Goal: Transaction & Acquisition: Purchase product/service

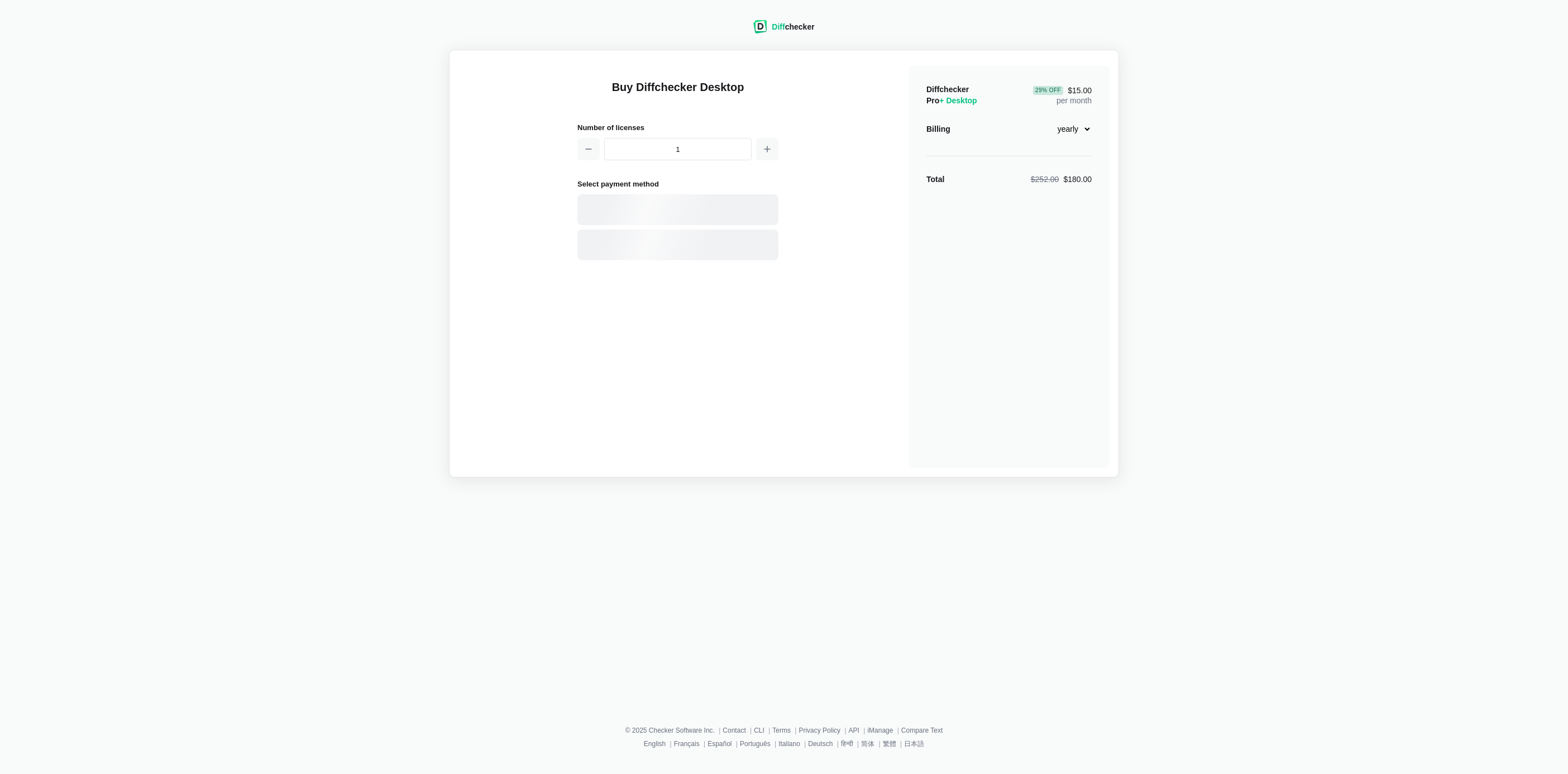
select select "desktop-yearly-180"
drag, startPoint x: 679, startPoint y: 198, endPoint x: 689, endPoint y: 198, distance: 10.0
click at [680, 198] on div "Card" at bounding box center [678, 210] width 201 height 31
select select "[GEOGRAPHIC_DATA]"
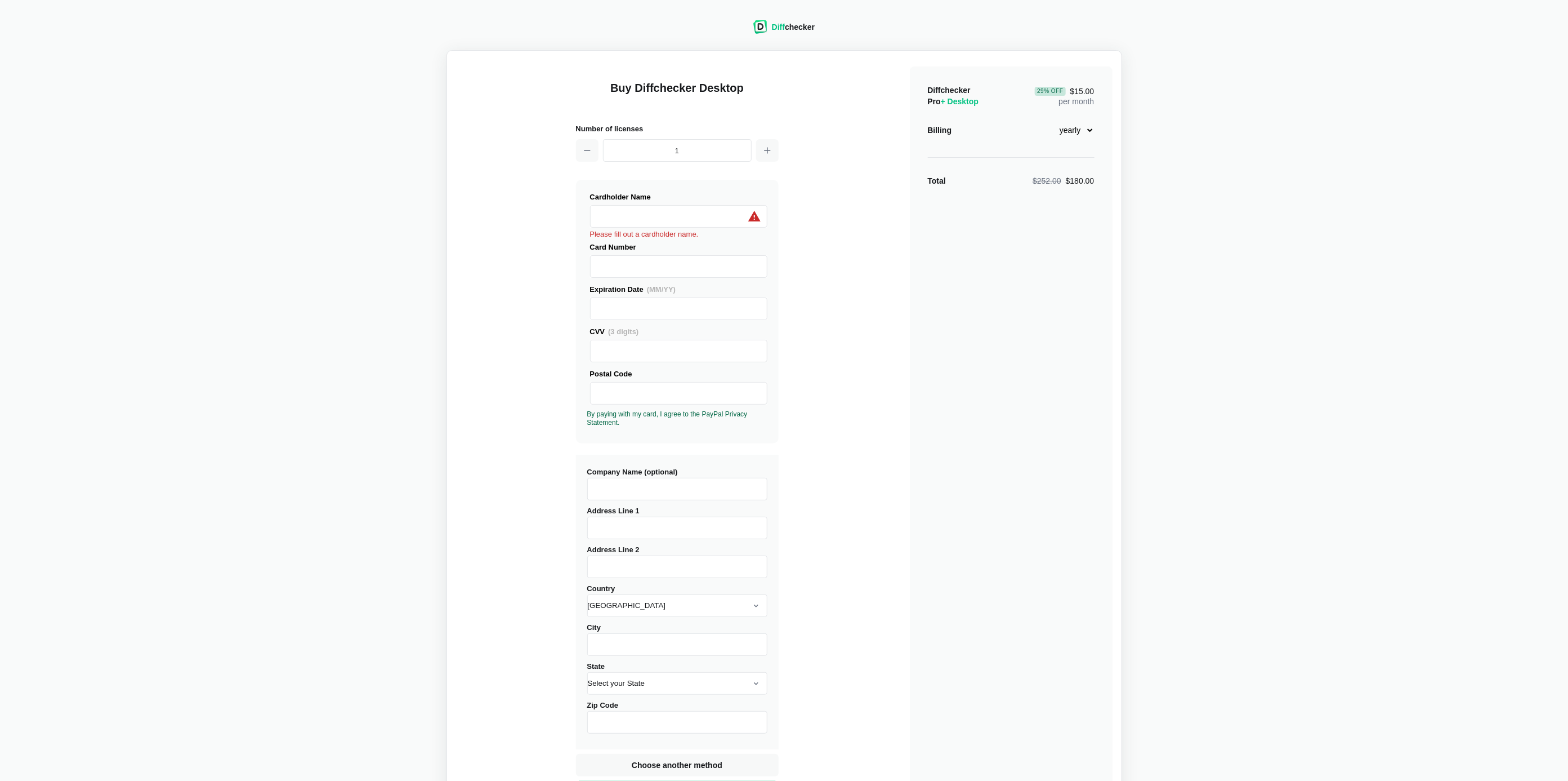
click at [1078, 262] on div "Diffchecker Pro + Desktop 29 % Off $15.00 per month Billing monthly yearly Tota…" at bounding box center [1011, 436] width 203 height 741
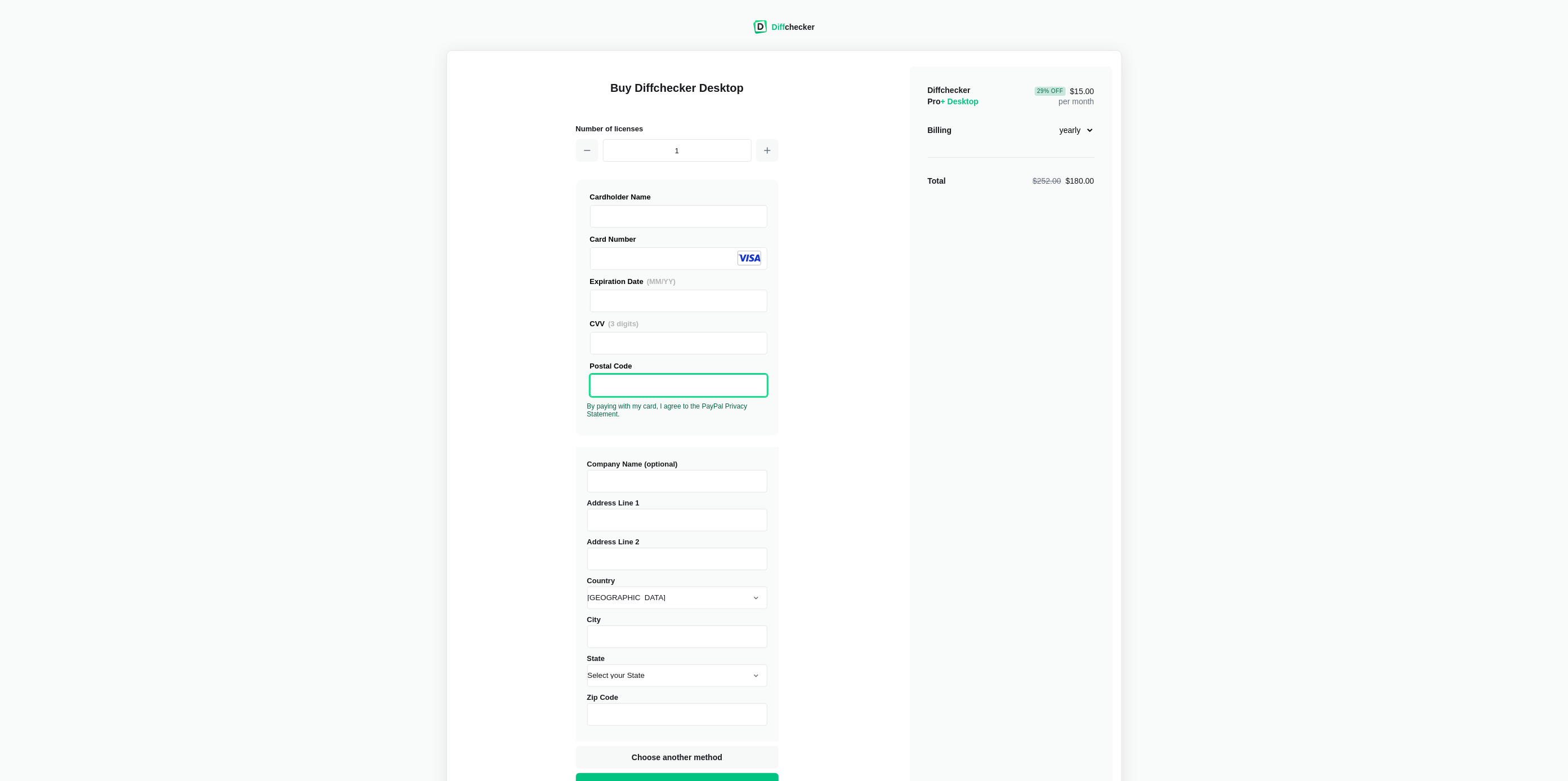
click at [438, 573] on div "Diff checker Buy Diffchecker Desktop Number of licenses 1 Visa MasterCard Union…" at bounding box center [784, 408] width 1555 height 803
click at [635, 475] on input "Company Name (optional)" at bounding box center [677, 481] width 180 height 23
type input "[PERSON_NAME] Homes"
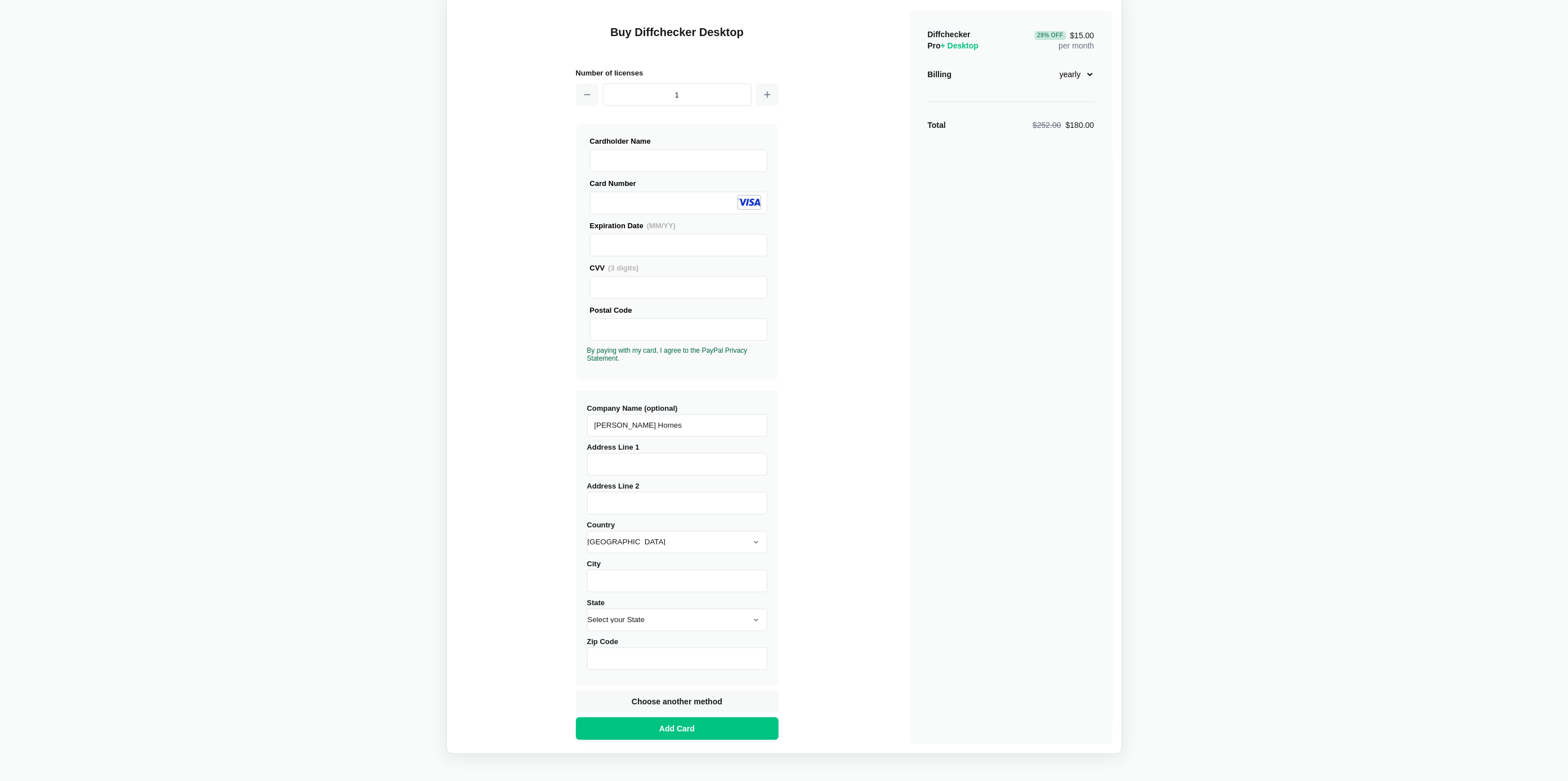
scroll to position [99, 0]
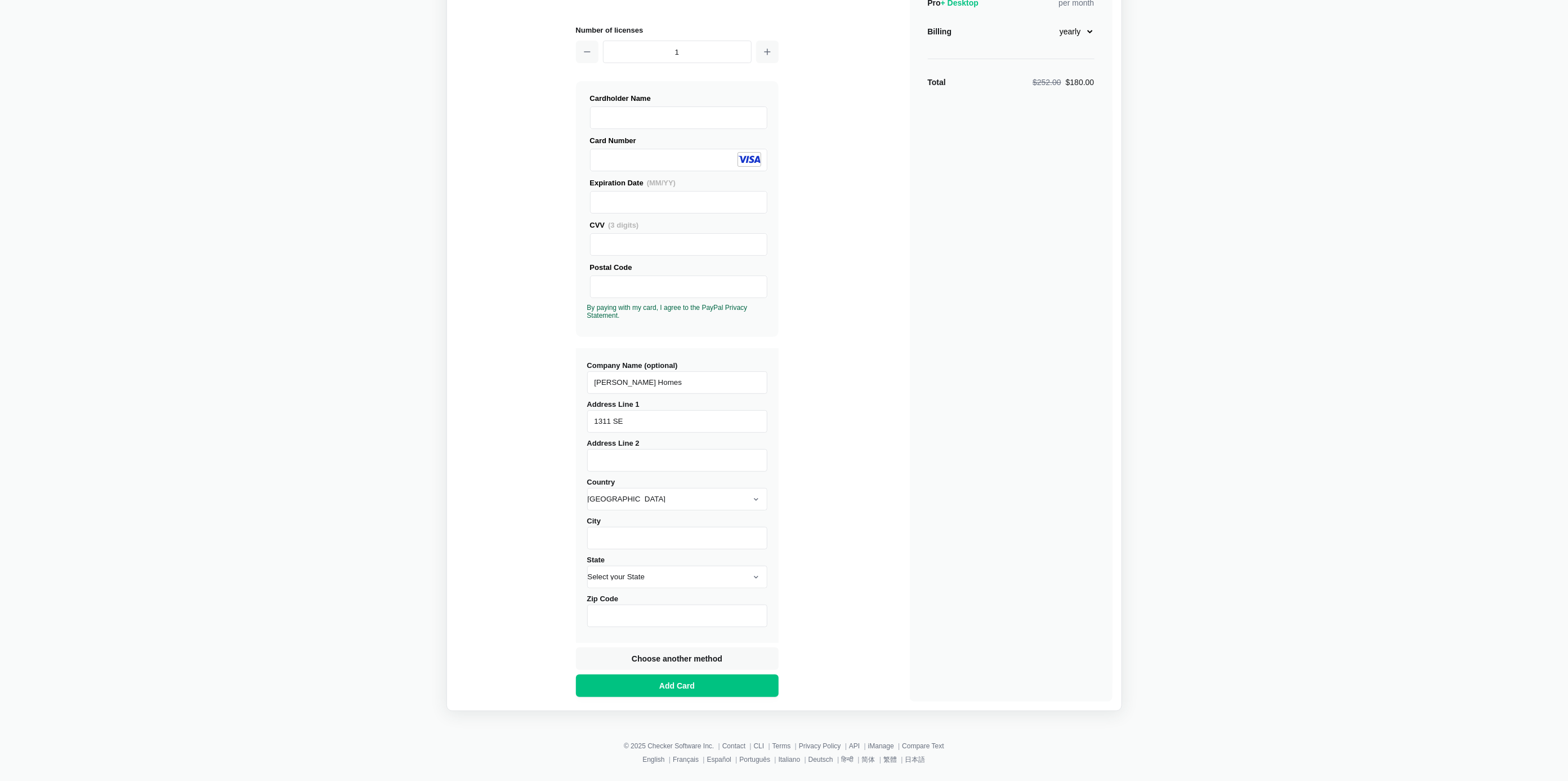
type input "[STREET_ADDRESS]"
type input "Suite 100"
type input "[GEOGRAPHIC_DATA]"
select select "WA"
type input "98683"
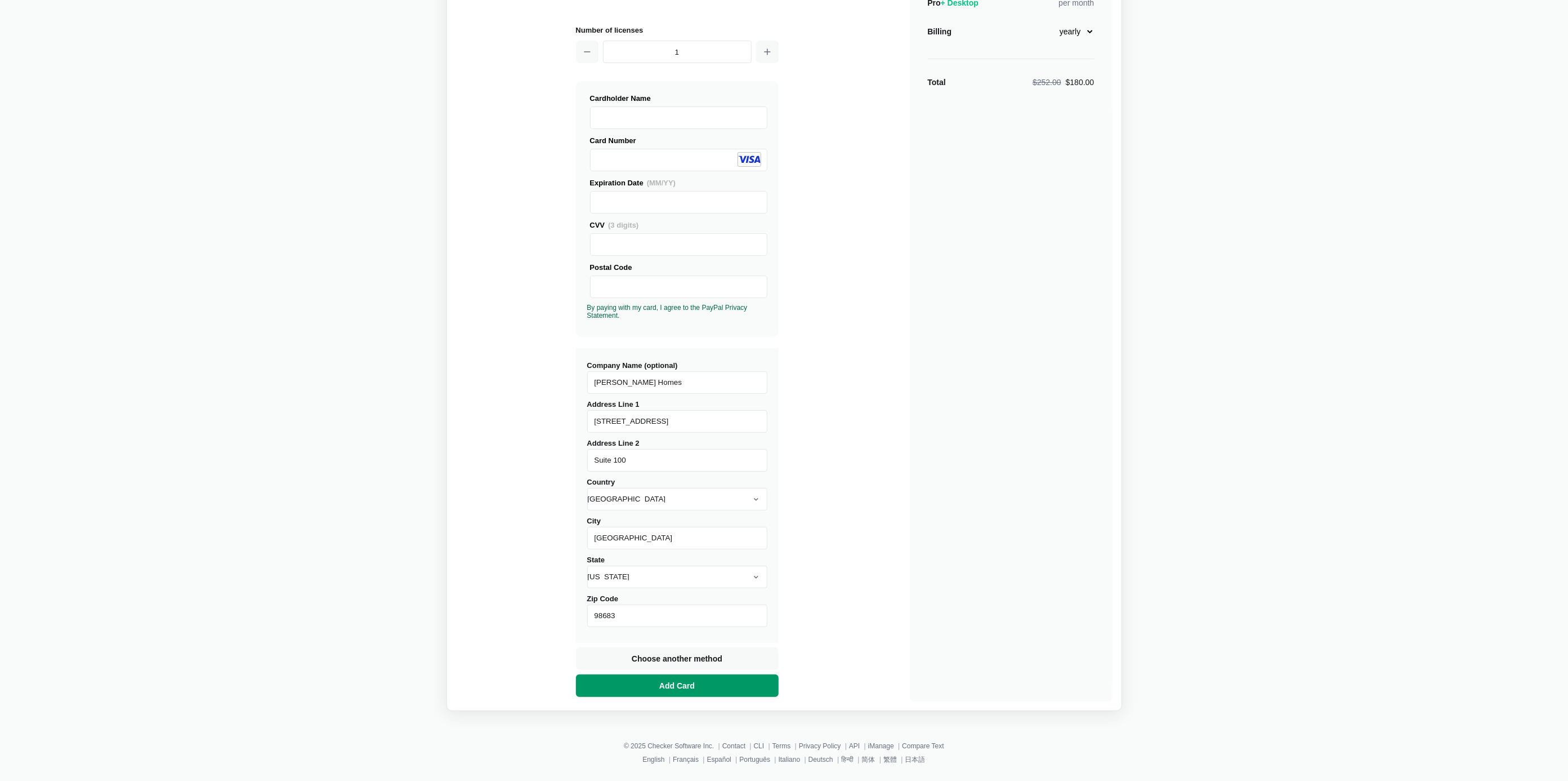
click at [733, 683] on button "Add Card" at bounding box center [677, 685] width 203 height 23
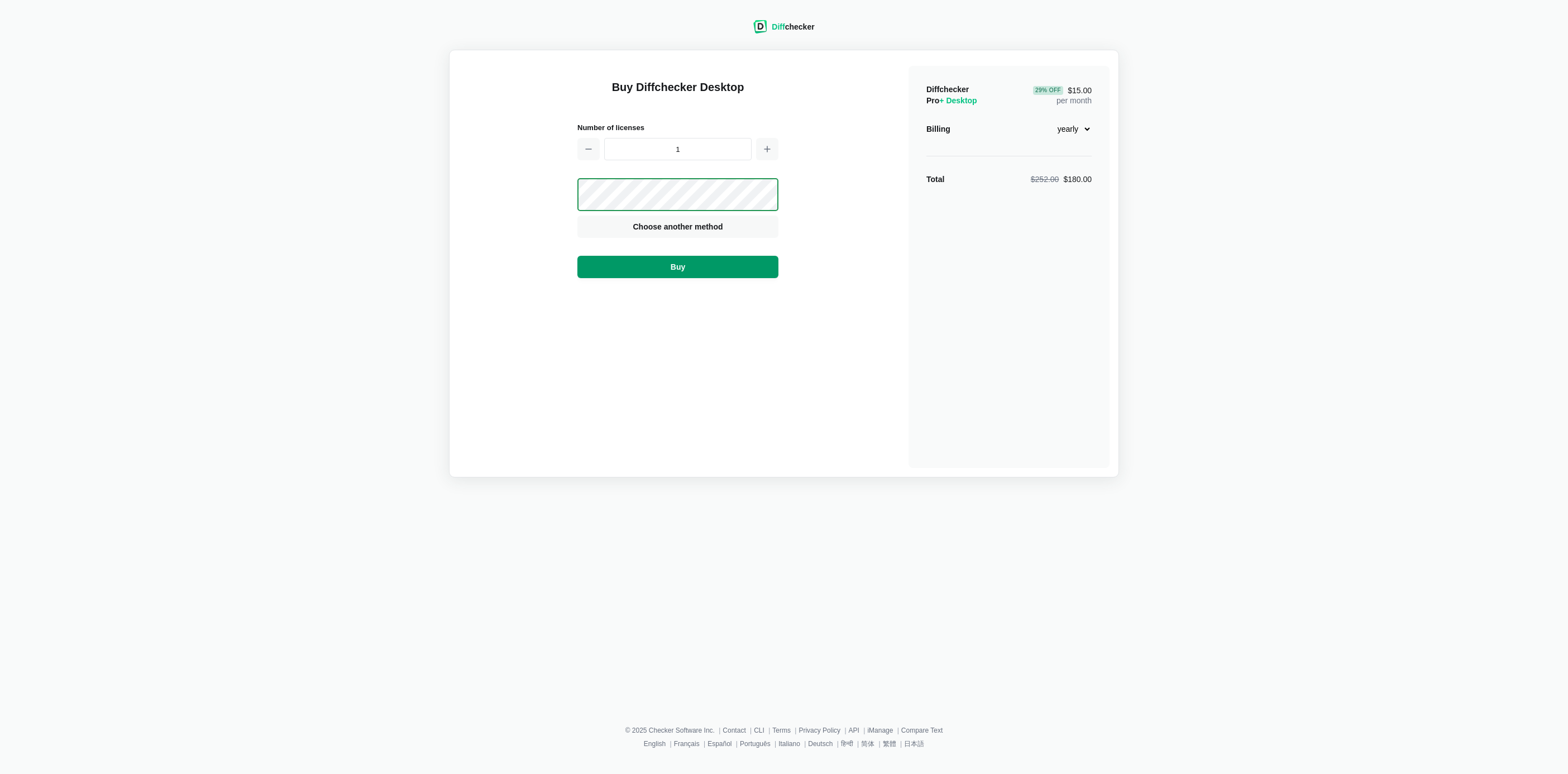
click at [722, 260] on button "Buy" at bounding box center [678, 267] width 201 height 22
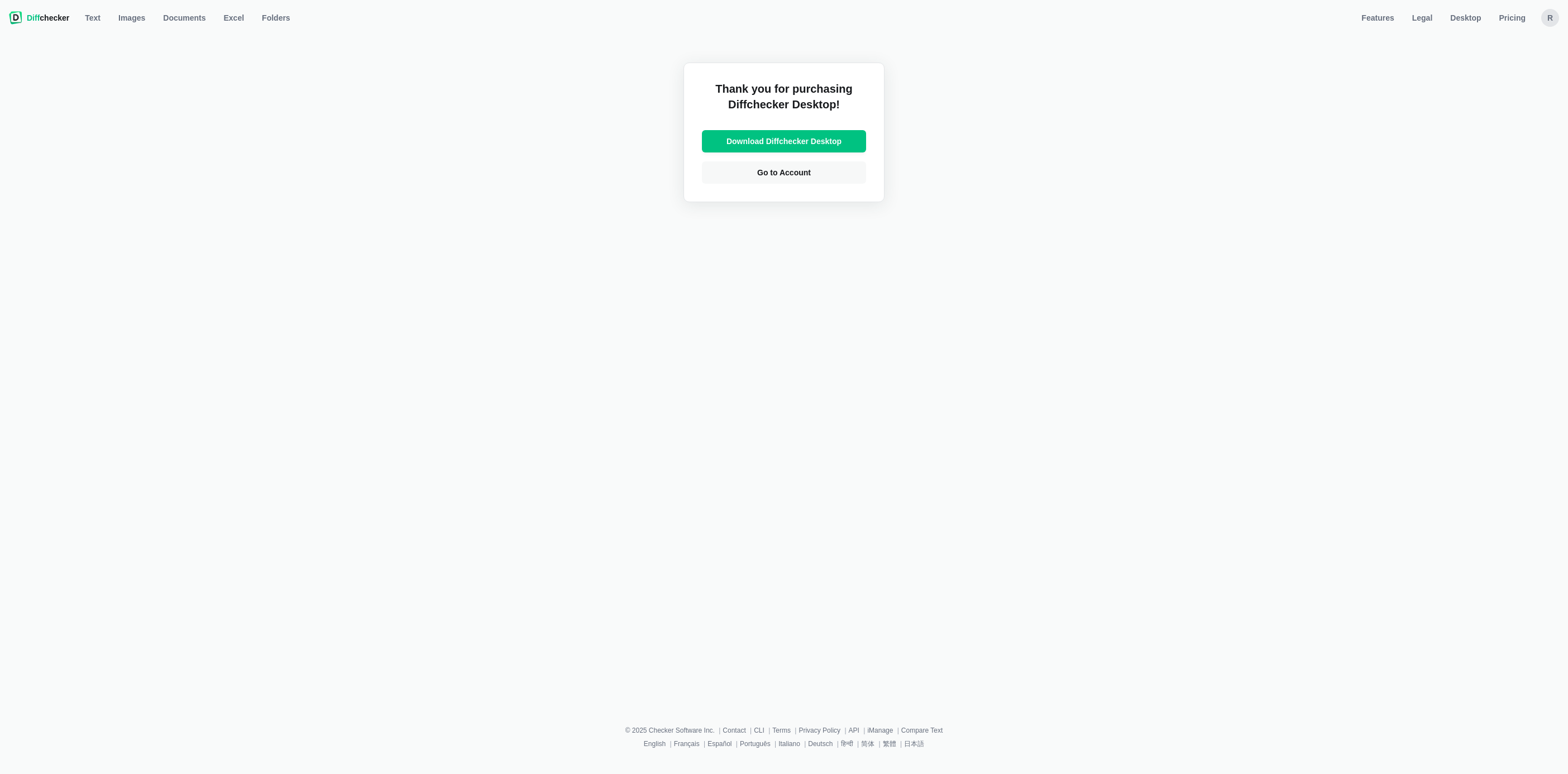
click at [1552, 15] on div "R" at bounding box center [1549, 18] width 18 height 18
click at [1505, 77] on link "Account Settings" at bounding box center [1506, 75] width 96 height 18
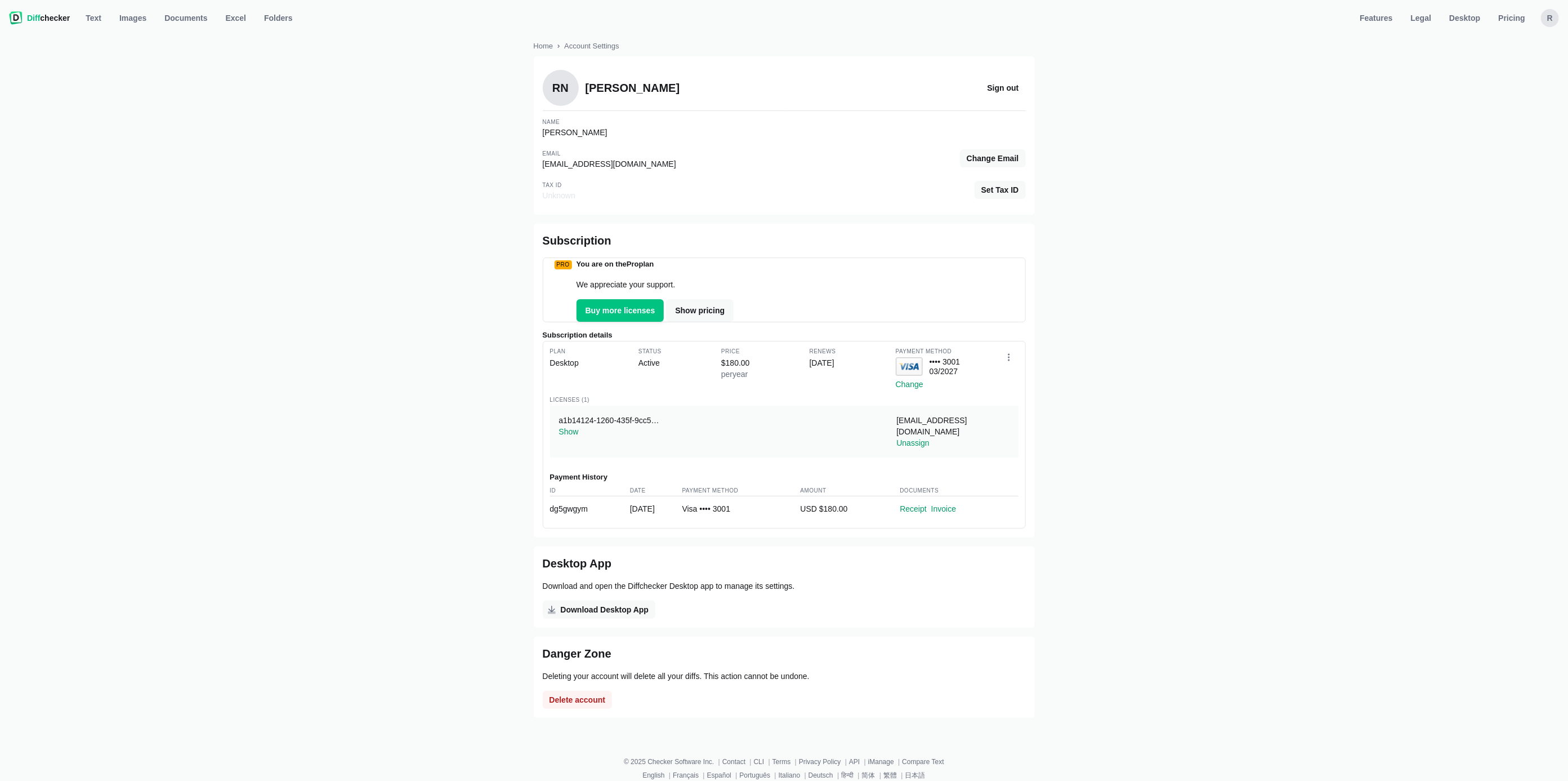
click at [1552, 17] on div "R" at bounding box center [1550, 18] width 18 height 18
click at [1509, 79] on link "Account Settings" at bounding box center [1507, 75] width 97 height 18
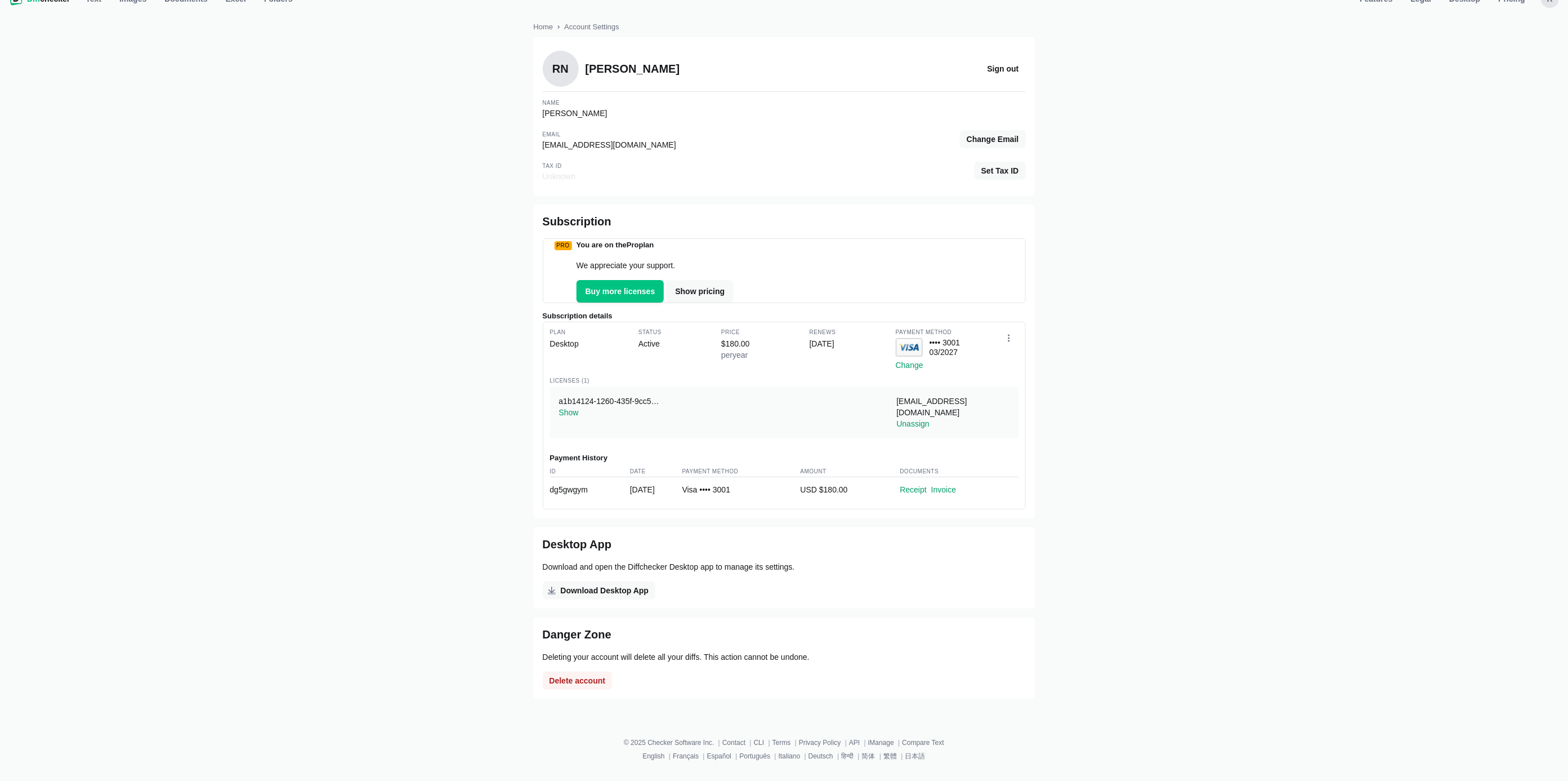
click at [1249, 387] on div "Home Account Settings RN [PERSON_NAME] Sign out Name [PERSON_NAME] Email [EMAIL…" at bounding box center [784, 364] width 1555 height 709
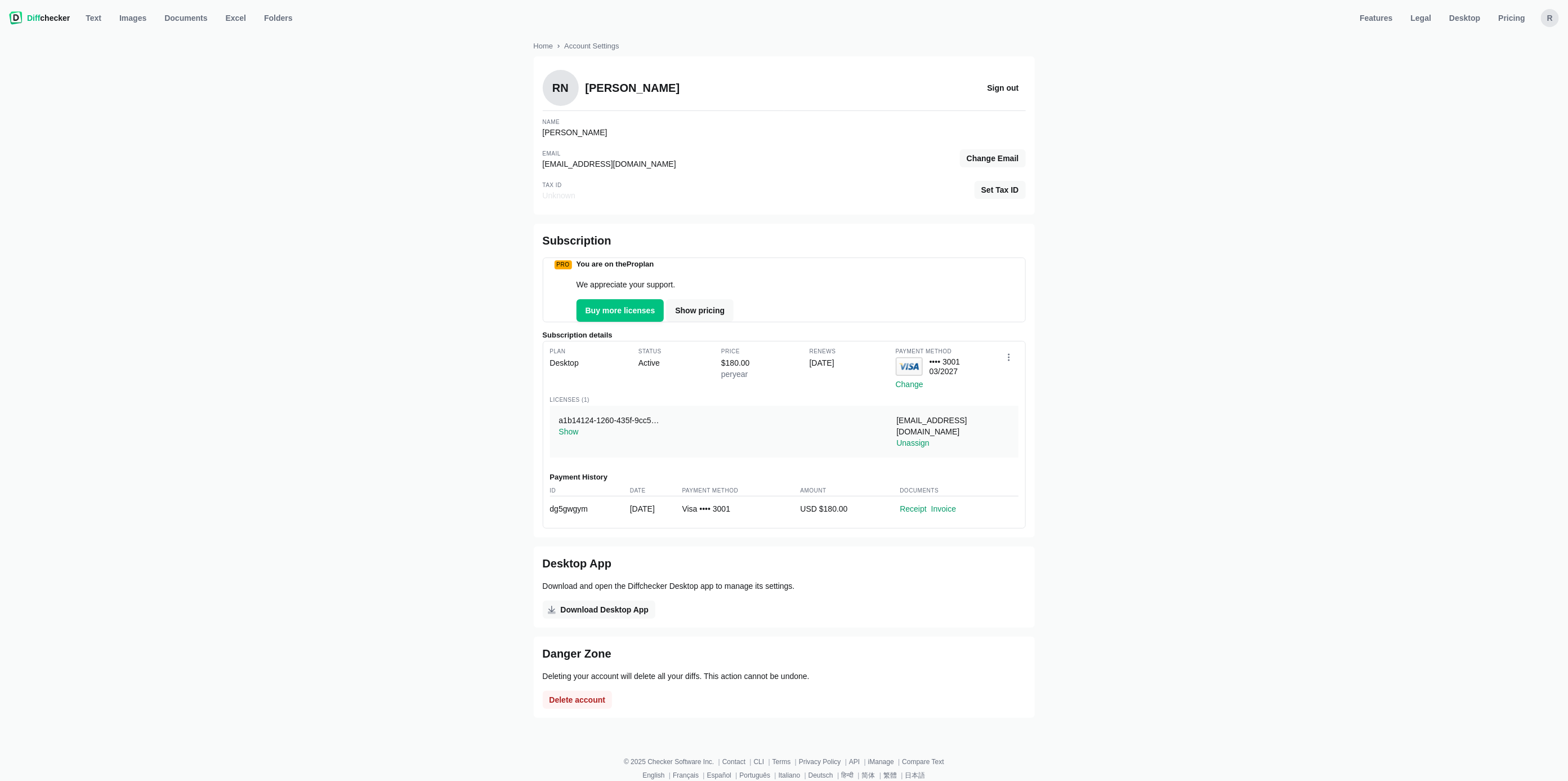
click at [1247, 303] on div "Home Account Settings RN [PERSON_NAME] Sign out Name [PERSON_NAME] Email [EMAIL…" at bounding box center [784, 383] width 1555 height 709
click at [697, 321] on link "Show pricing" at bounding box center [700, 310] width 68 height 23
